Goal: Transaction & Acquisition: Download file/media

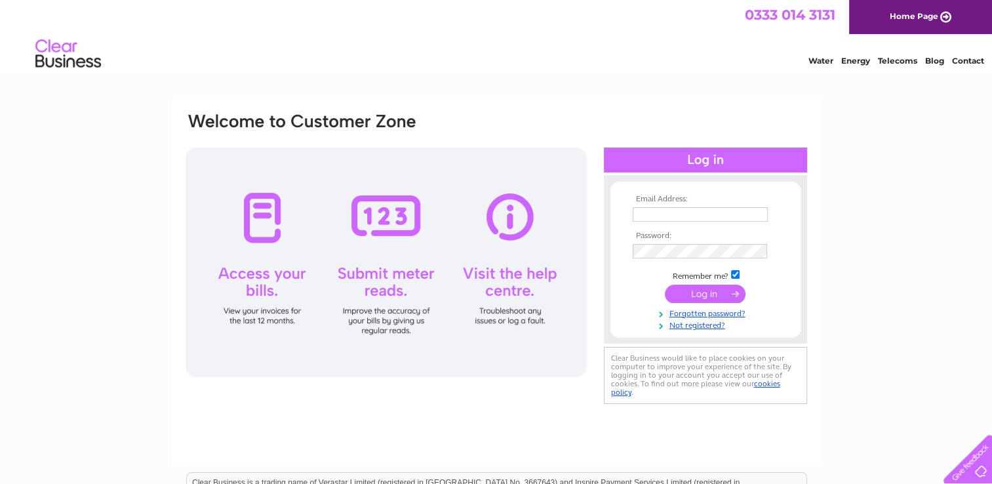
type input "[EMAIL_ADDRESS][DOMAIN_NAME]"
click at [705, 296] on input "submit" at bounding box center [705, 294] width 81 height 18
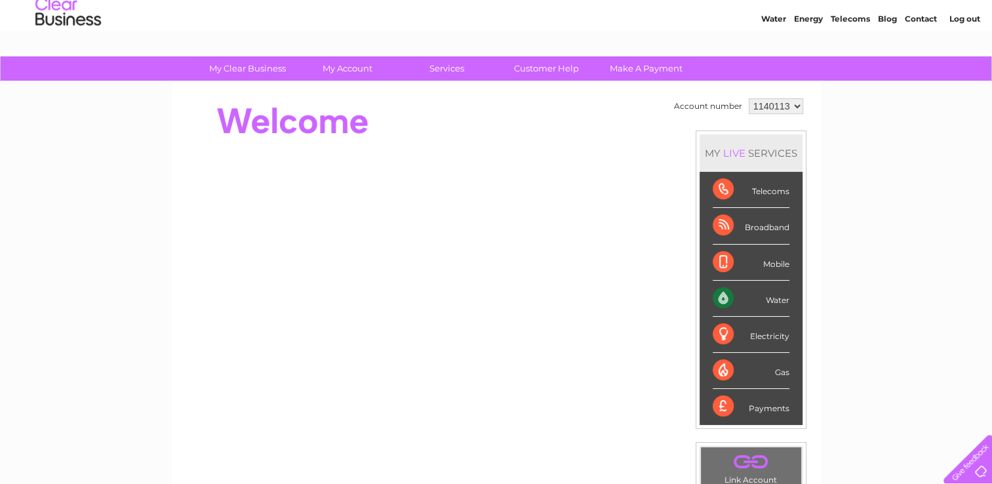
scroll to position [66, 0]
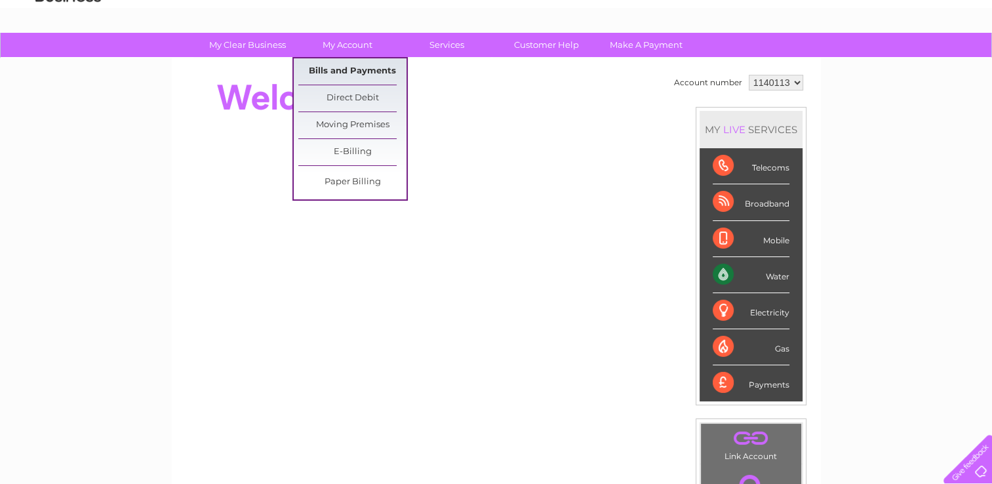
click at [355, 66] on link "Bills and Payments" at bounding box center [352, 71] width 108 height 26
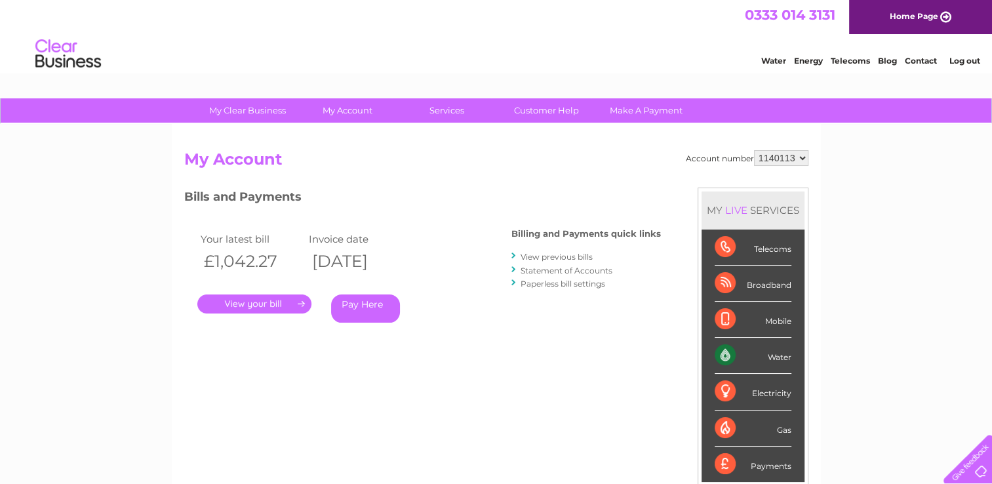
click at [589, 258] on link "View previous bills" at bounding box center [557, 257] width 72 height 10
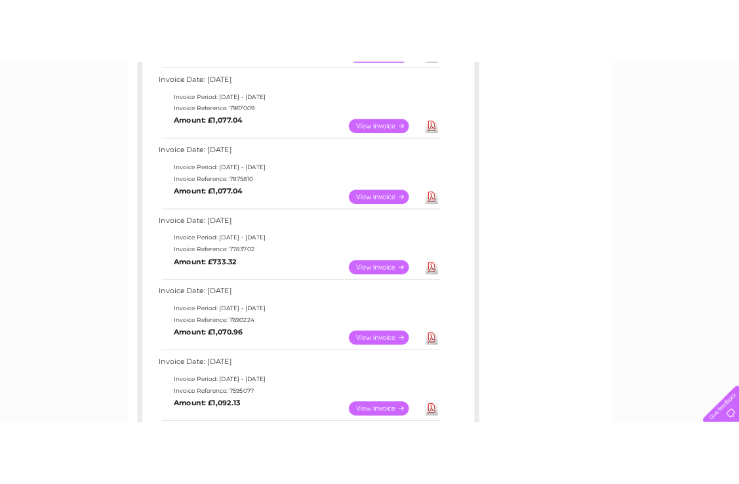
scroll to position [328, 0]
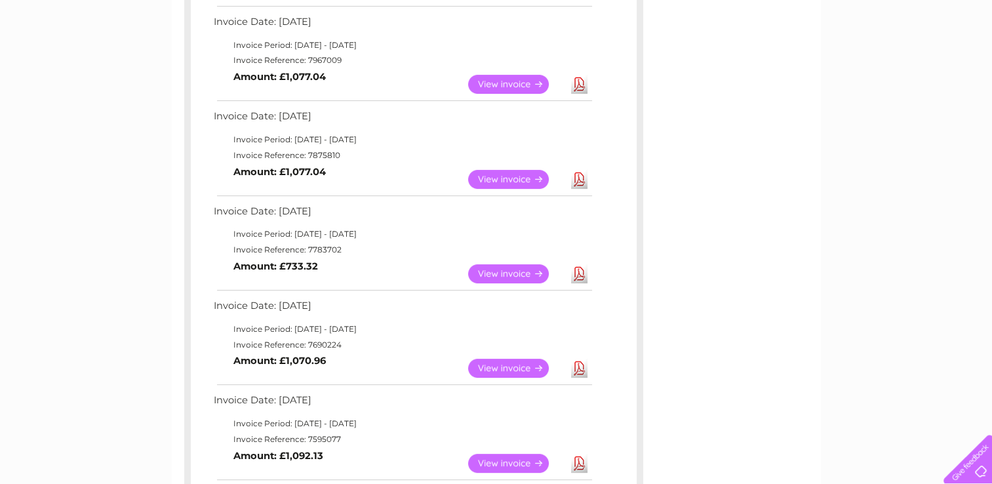
click at [577, 179] on link "Download" at bounding box center [579, 179] width 16 height 19
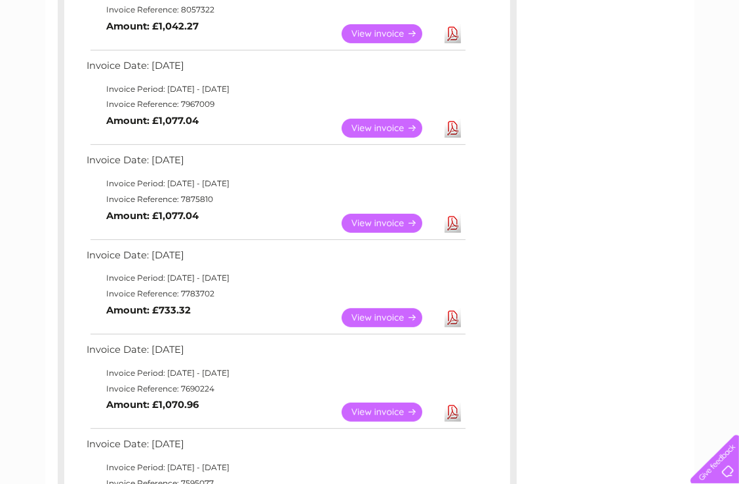
scroll to position [262, 0]
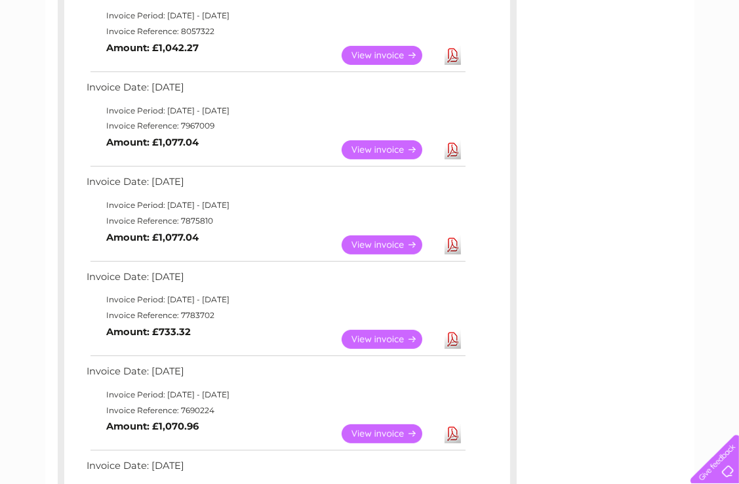
click at [457, 146] on link "Download" at bounding box center [453, 149] width 16 height 19
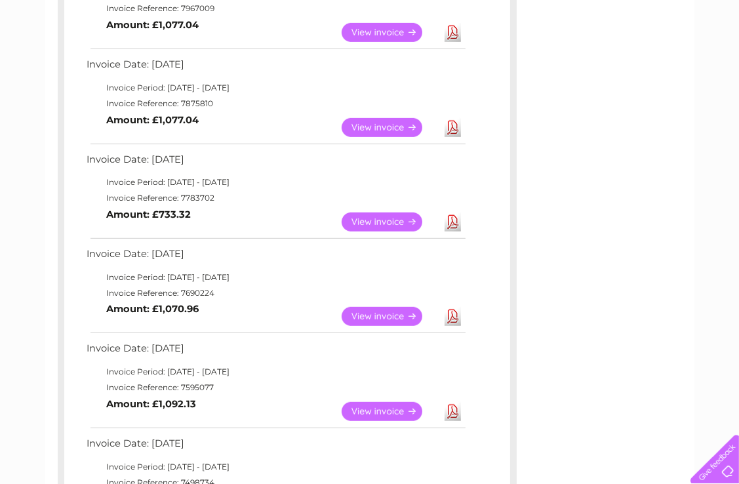
scroll to position [393, 0]
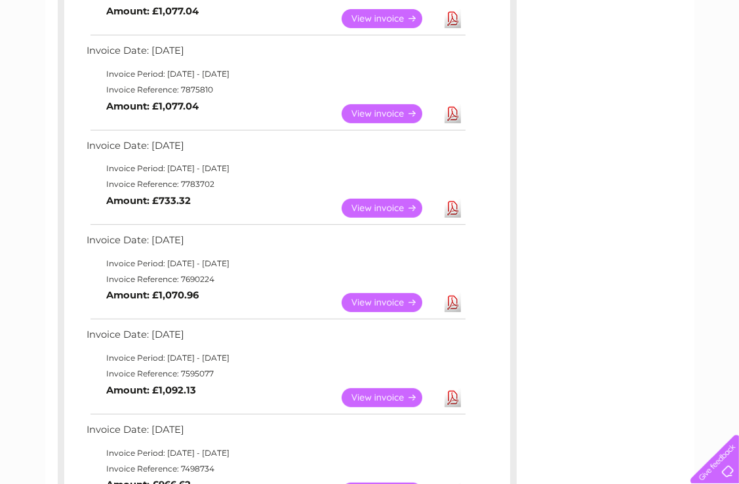
click at [454, 203] on link "Download" at bounding box center [453, 208] width 16 height 19
